Goal: Communication & Community: Answer question/provide support

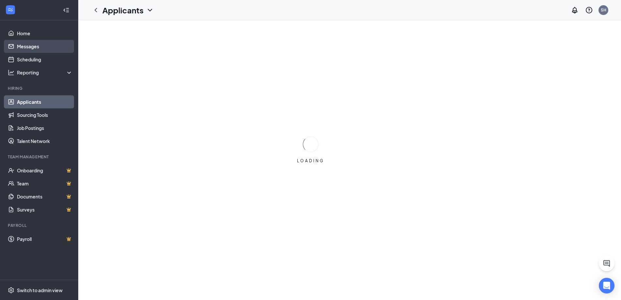
click at [35, 46] on link "Messages" at bounding box center [45, 46] width 56 height 13
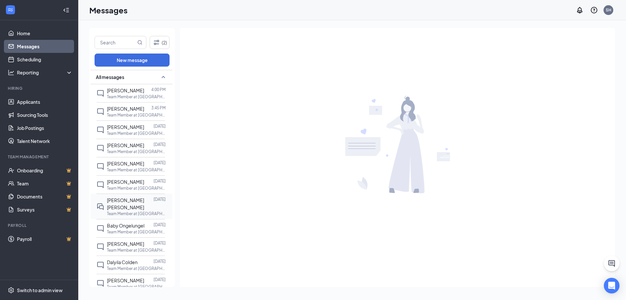
click at [131, 201] on span "[PERSON_NAME] [PERSON_NAME]" at bounding box center [125, 203] width 37 height 13
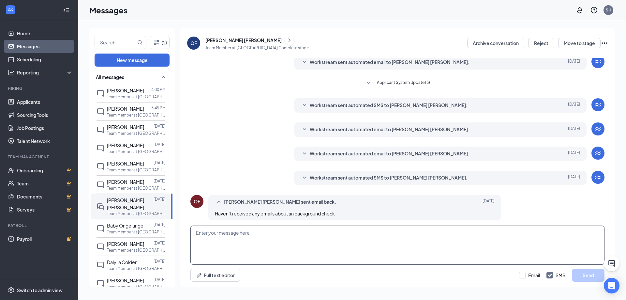
scroll to position [58, 0]
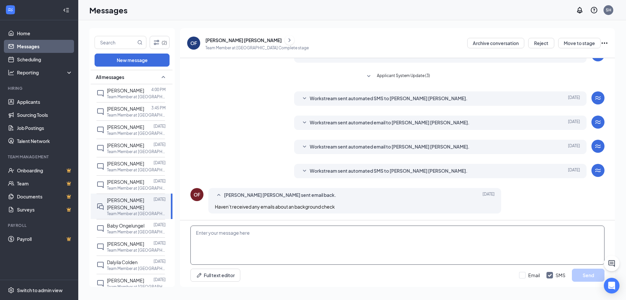
click at [351, 239] on textarea at bounding box center [397, 244] width 414 height 39
type textarea "g"
type textarea "Good afternoon you still haven't received your information for your background …"
click at [588, 274] on button "Send" at bounding box center [588, 274] width 33 height 13
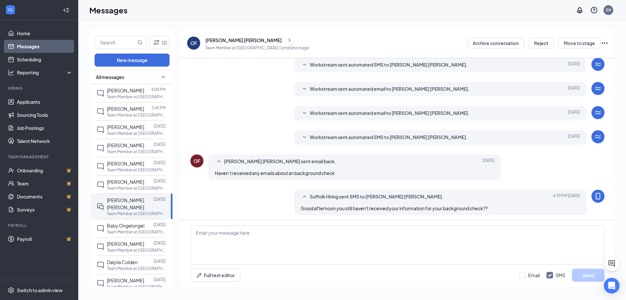
scroll to position [93, 0]
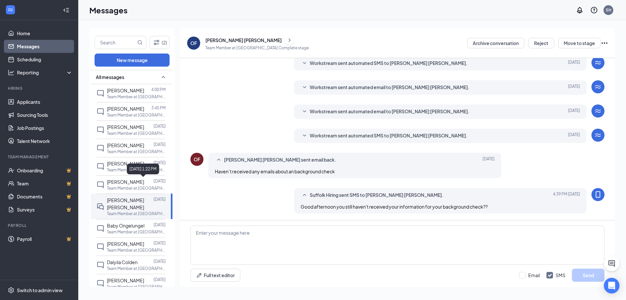
click at [137, 168] on div "[DATE] 1:22 PM" at bounding box center [143, 168] width 32 height 11
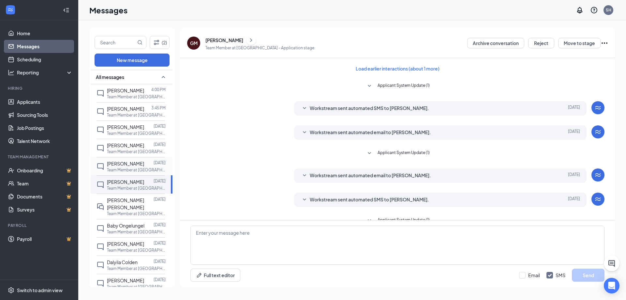
click at [111, 165] on span "[PERSON_NAME]" at bounding box center [125, 163] width 37 height 6
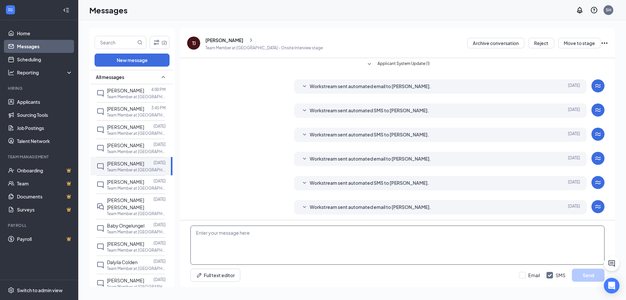
scroll to position [90, 0]
click at [263, 243] on textarea at bounding box center [397, 244] width 414 height 39
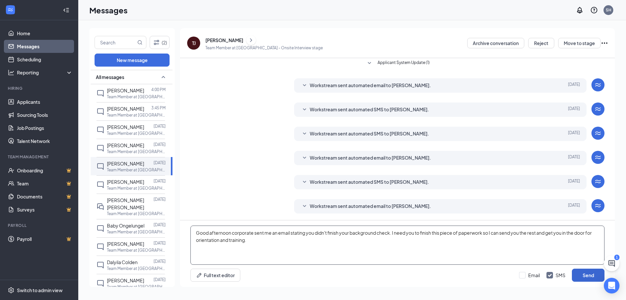
type textarea "Good afternoon corporate sent me an email stating you didn't finish your backgr…"
click at [584, 273] on button "Send" at bounding box center [588, 274] width 33 height 13
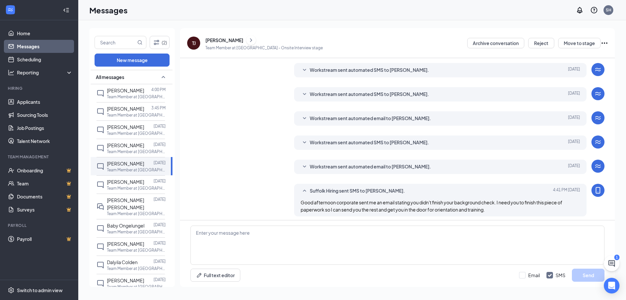
scroll to position [132, 0]
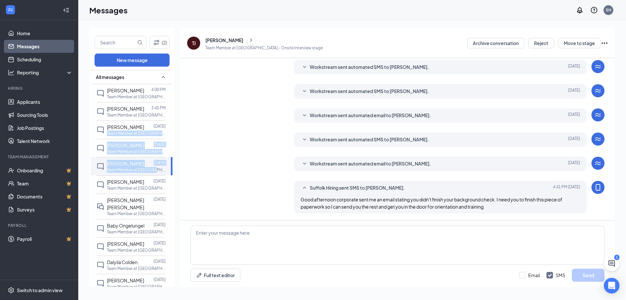
drag, startPoint x: 167, startPoint y: 170, endPoint x: 169, endPoint y: 121, distance: 48.9
click at [169, 121] on div "All messages [PERSON_NAME] 4:00 PM Team Member at [GEOGRAPHIC_DATA] [PERSON_NAM…" at bounding box center [132, 179] width 82 height 218
click at [209, 123] on div "Workstream sent automated email to [PERSON_NAME]. [DATE] Hi [PERSON_NAME], This…" at bounding box center [397, 117] width 414 height 18
click at [132, 201] on span "[PERSON_NAME] [PERSON_NAME]" at bounding box center [125, 203] width 37 height 13
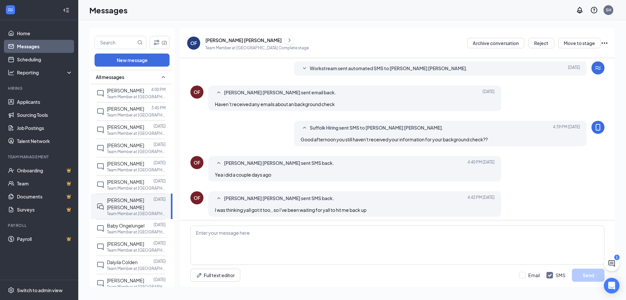
scroll to position [115, 0]
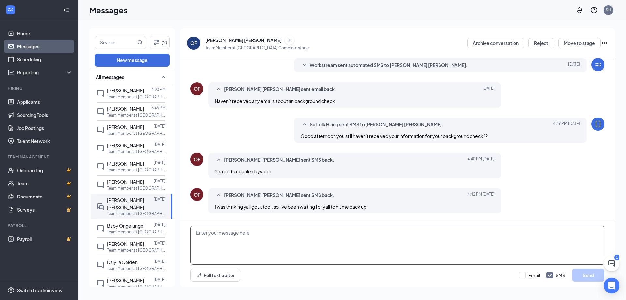
click at [199, 236] on textarea at bounding box center [397, 244] width 414 height 39
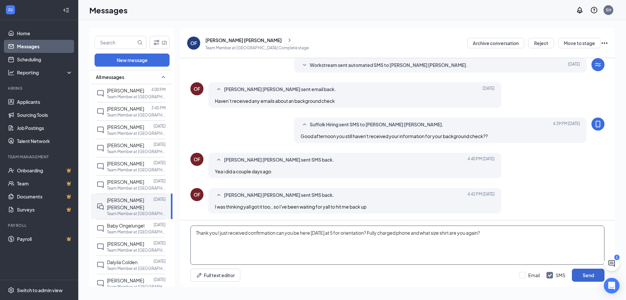
type textarea "Thank you I just received confirmation can you be here [DATE] at 5 for orientat…"
click at [593, 276] on button "Send" at bounding box center [588, 274] width 33 height 13
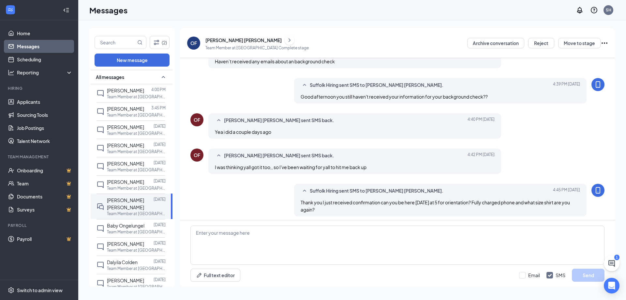
scroll to position [158, 0]
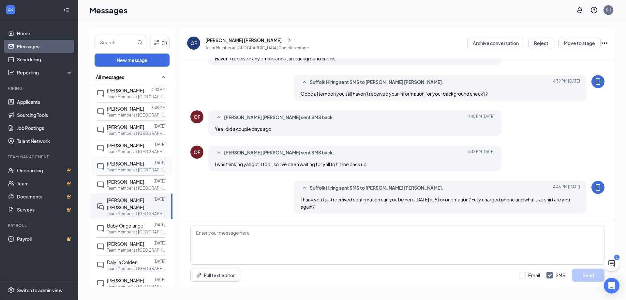
click at [145, 165] on div at bounding box center [148, 163] width 9 height 7
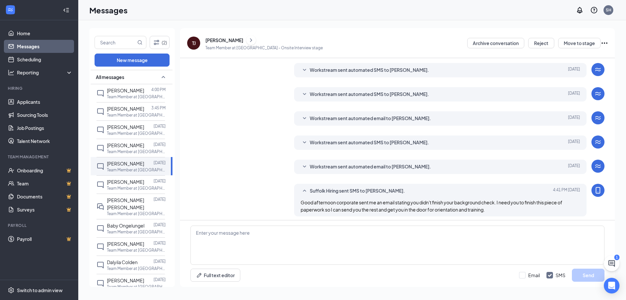
scroll to position [113, 0]
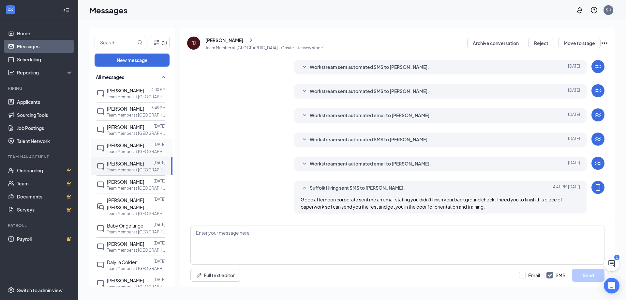
drag, startPoint x: 167, startPoint y: 161, endPoint x: 165, endPoint y: 156, distance: 4.8
click at [166, 157] on div "[PERSON_NAME] [DATE] Team Member at [GEOGRAPHIC_DATA]" at bounding box center [132, 166] width 82 height 18
click at [135, 146] on span "[PERSON_NAME]" at bounding box center [125, 145] width 37 height 6
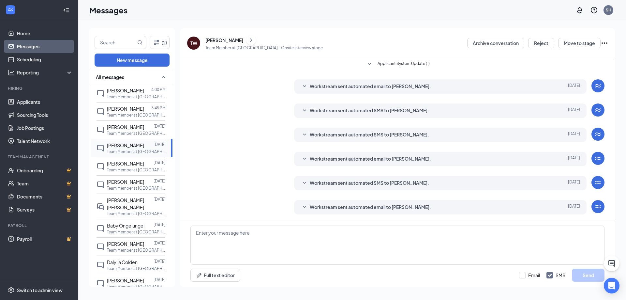
scroll to position [90, 0]
click at [217, 41] on div "[PERSON_NAME]" at bounding box center [224, 40] width 38 height 7
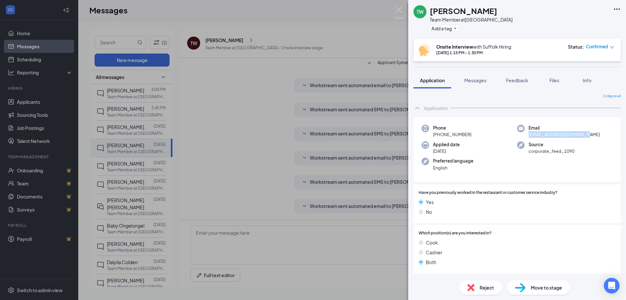
drag, startPoint x: 524, startPoint y: 135, endPoint x: 582, endPoint y: 134, distance: 58.0
click at [582, 134] on div "Email [EMAIL_ADDRESS][DOMAIN_NAME]" at bounding box center [565, 131] width 96 height 13
copy span "[EMAIL_ADDRESS][DOMAIN_NAME]"
click at [132, 201] on div "TW [PERSON_NAME] Team Member at [GEOGRAPHIC_DATA] Add a tag Onsite Interview wi…" at bounding box center [313, 150] width 626 height 300
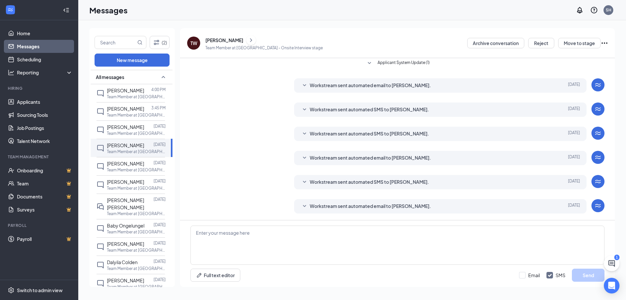
click at [134, 200] on span "[PERSON_NAME] [PERSON_NAME]" at bounding box center [125, 203] width 37 height 13
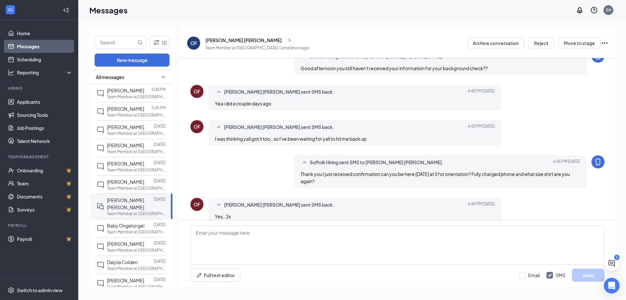
scroll to position [174, 0]
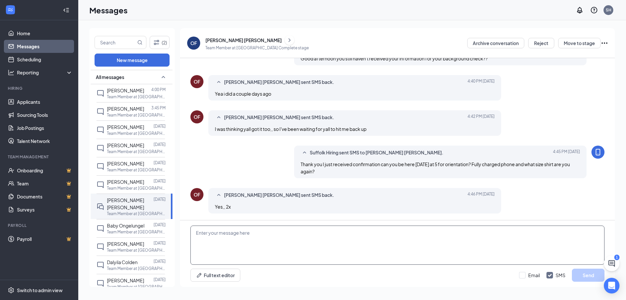
click at [237, 239] on textarea at bounding box center [397, 244] width 414 height 39
click at [419, 232] on textarea "Thank you see you [DATE] at 5 I apologize for the delay. Thank you for being pa…" at bounding box center [397, 244] width 414 height 39
type textarea "Thank you see you [DATE] at 5 I apologize for the delay. Thank you for being pa…"
click at [588, 278] on button "Send" at bounding box center [588, 274] width 33 height 13
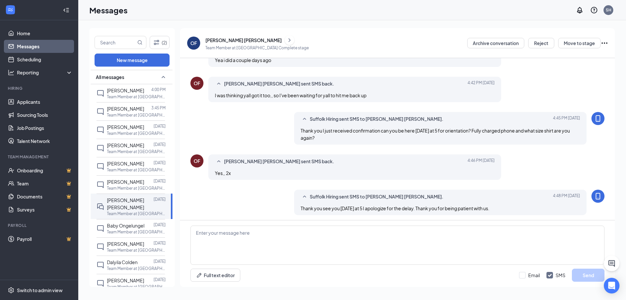
scroll to position [209, 0]
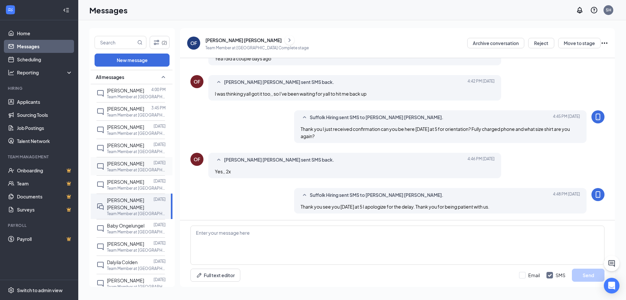
click at [131, 167] on p "Team Member at [GEOGRAPHIC_DATA]" at bounding box center [136, 170] width 59 height 6
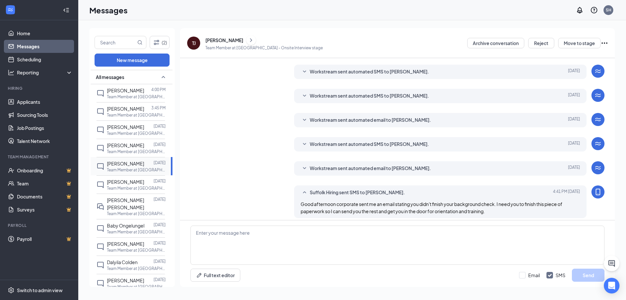
scroll to position [113, 0]
